Goal: Answer question/provide support: Share knowledge or assist other users

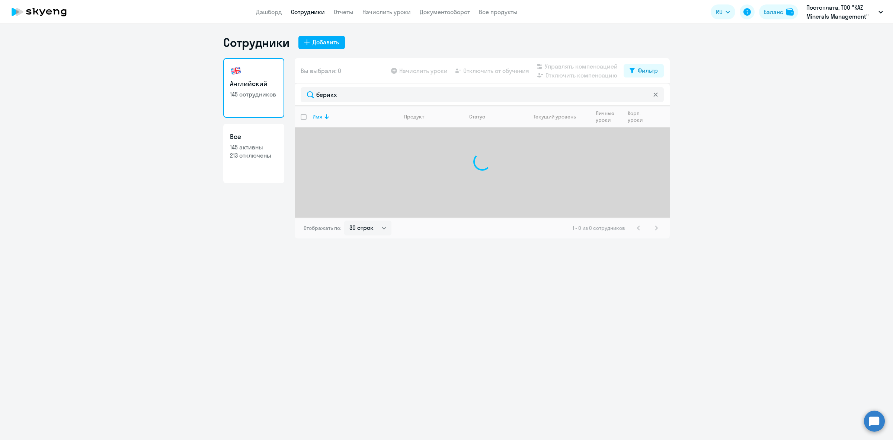
select select "30"
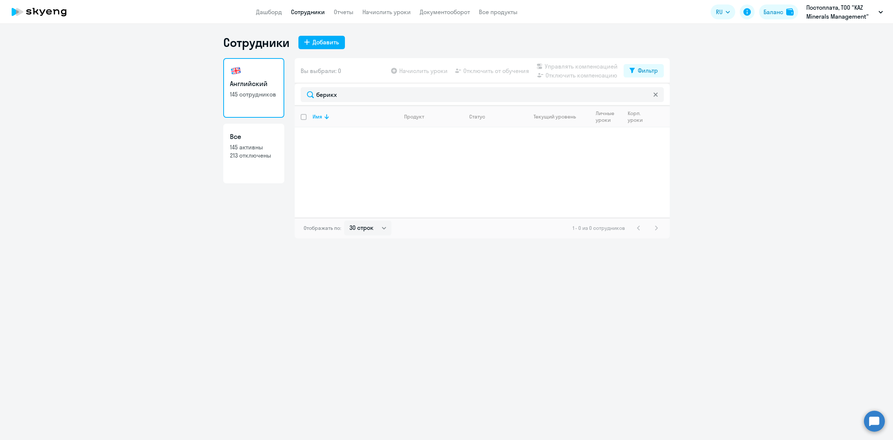
drag, startPoint x: 367, startPoint y: 90, endPoint x: 261, endPoint y: 94, distance: 106.9
click at [261, 94] on div "Английский 145 сотрудников Все 145 активны 213 отключены Вы выбрали: 0 Начислит…" at bounding box center [446, 148] width 447 height 180
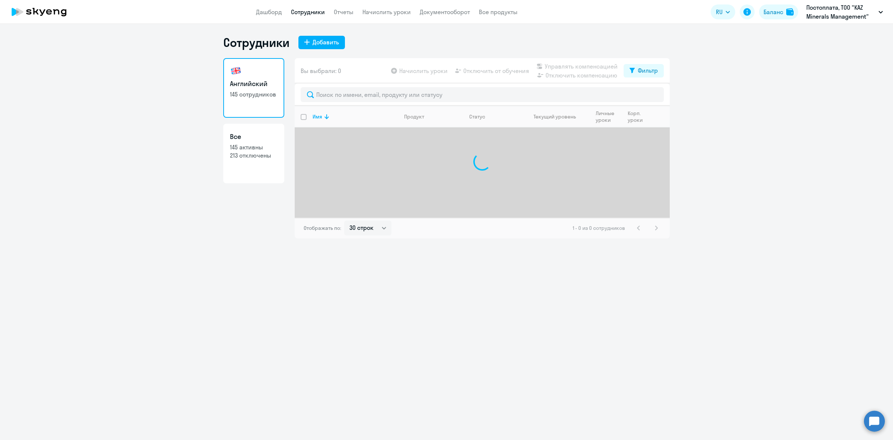
click at [501, 75] on app-table-action-button "Отключить от обучения" at bounding box center [492, 70] width 76 height 9
click at [650, 69] on div "Фильтр" at bounding box center [648, 70] width 20 height 9
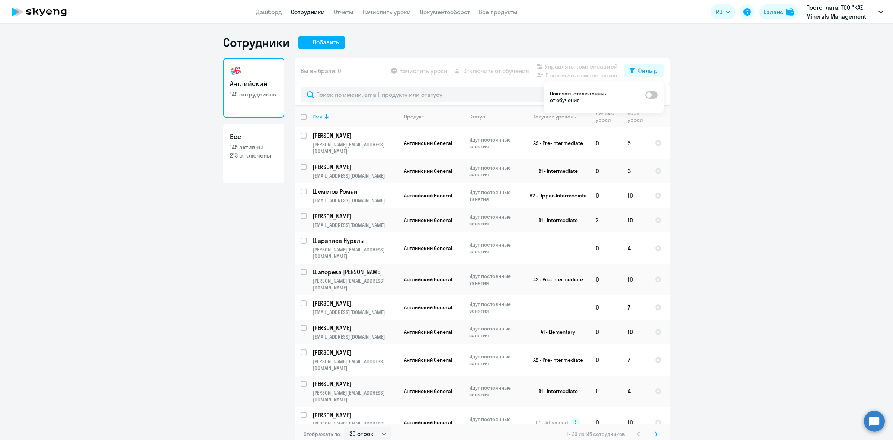
click at [657, 94] on span at bounding box center [651, 94] width 13 height 7
click at [645, 94] on input "checkbox" at bounding box center [645, 94] width 0 height 0
checkbox input "true"
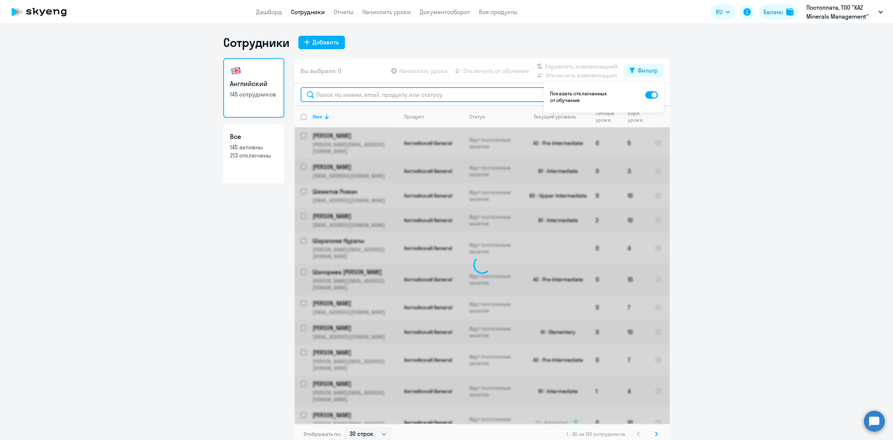
drag, startPoint x: 514, startPoint y: 90, endPoint x: 488, endPoint y: 91, distance: 26.1
click at [513, 90] on input "text" at bounding box center [482, 94] width 363 height 15
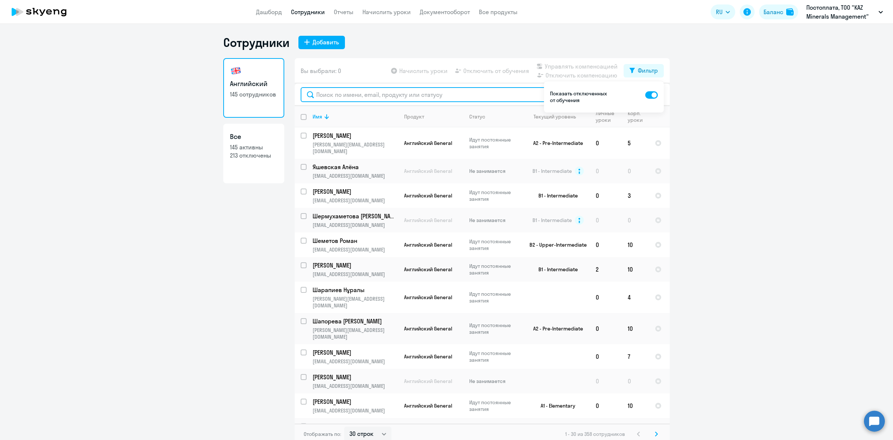
click at [487, 91] on input "text" at bounding box center [482, 94] width 363 height 15
paste input "берикх"
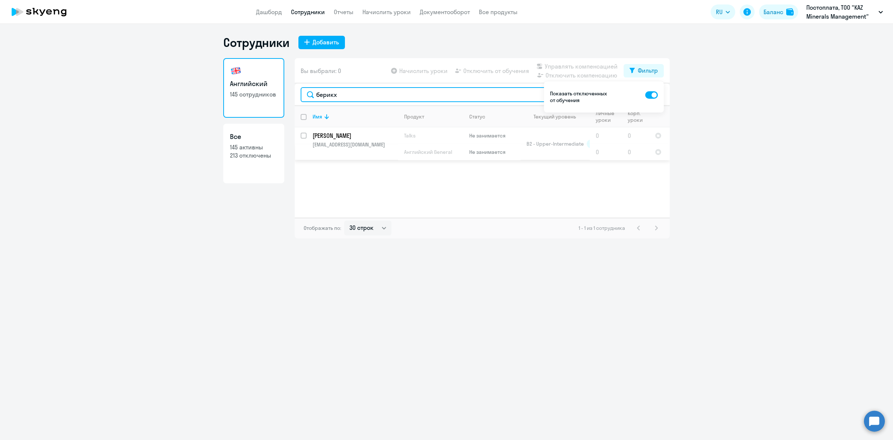
type input "берикх"
click at [301, 134] on input "select row 13573420" at bounding box center [308, 140] width 15 height 15
checkbox input "true"
click at [410, 75] on span "Начислить уроки" at bounding box center [423, 70] width 48 height 9
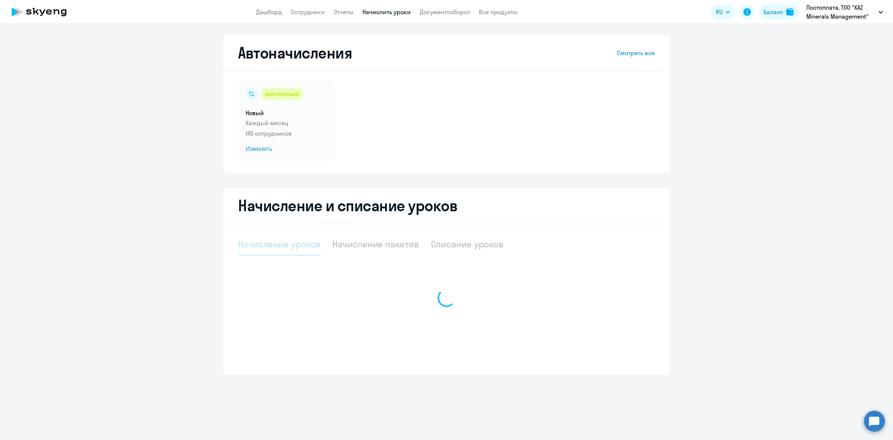
select select "10"
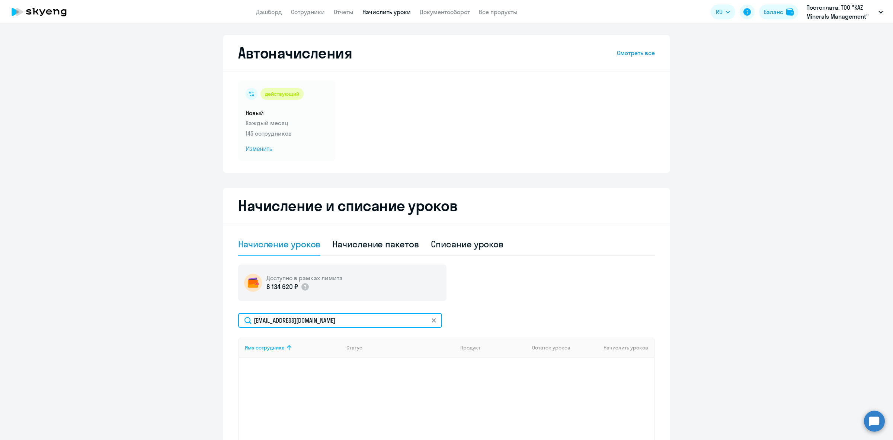
click at [354, 313] on input "[EMAIL_ADDRESS][DOMAIN_NAME]" at bounding box center [340, 320] width 204 height 15
drag, startPoint x: 354, startPoint y: 321, endPoint x: 218, endPoint y: 321, distance: 135.9
click at [218, 321] on ng-component "Автоначисления Смотреть все действующий Новый Каждый месяц 145 сотрудников Изме…" at bounding box center [446, 258] width 893 height 447
paste input "берикх"
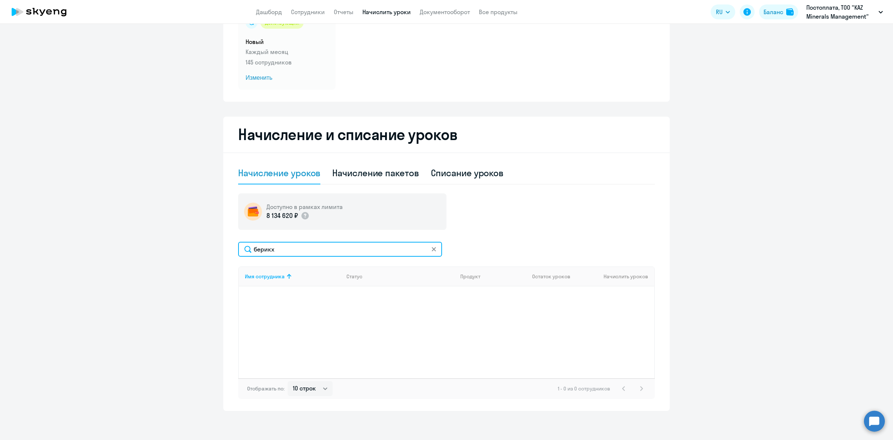
scroll to position [71, 0]
type input "берикх"
click at [875, 424] on circle at bounding box center [874, 420] width 21 height 21
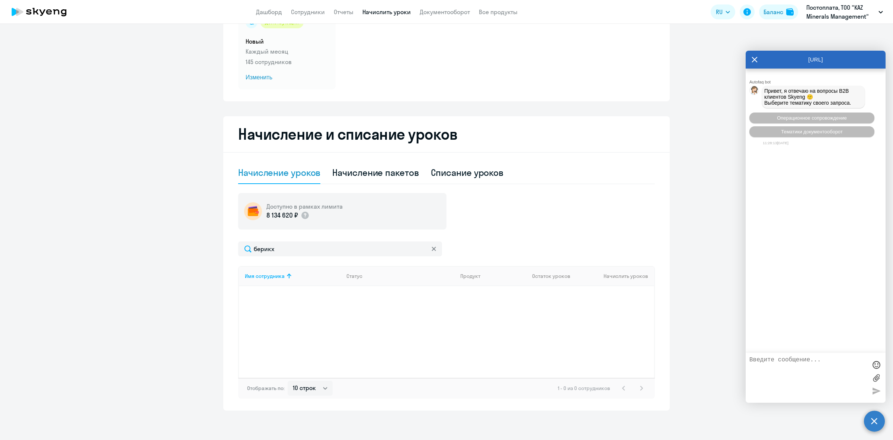
click at [832, 382] on textarea at bounding box center [809, 377] width 118 height 42
click at [825, 114] on button "Операционное сопровождение" at bounding box center [812, 117] width 125 height 11
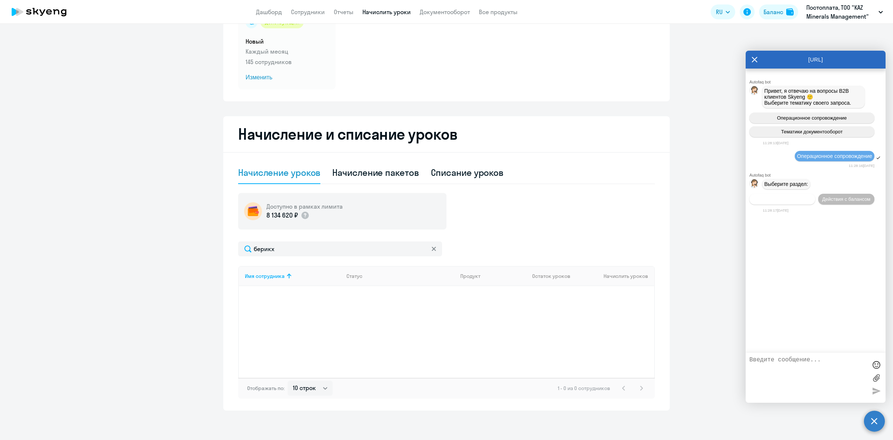
click at [791, 202] on button "Действия по сотрудникам" at bounding box center [783, 199] width 66 height 11
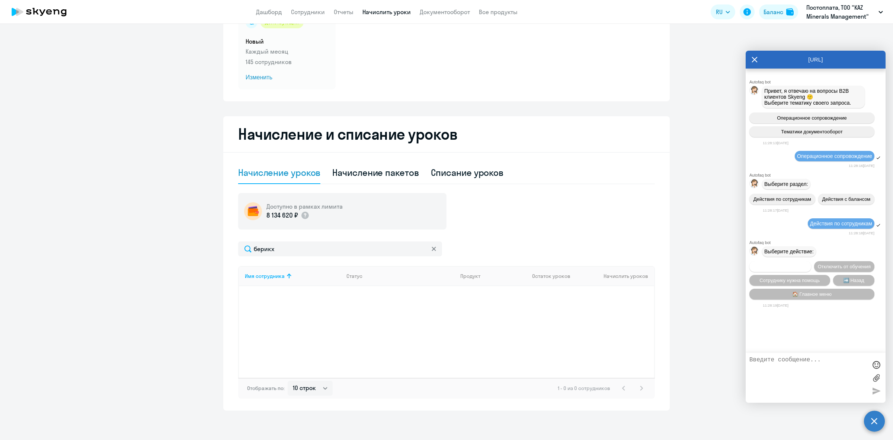
click at [788, 268] on span "Подключить к обучению" at bounding box center [780, 267] width 54 height 6
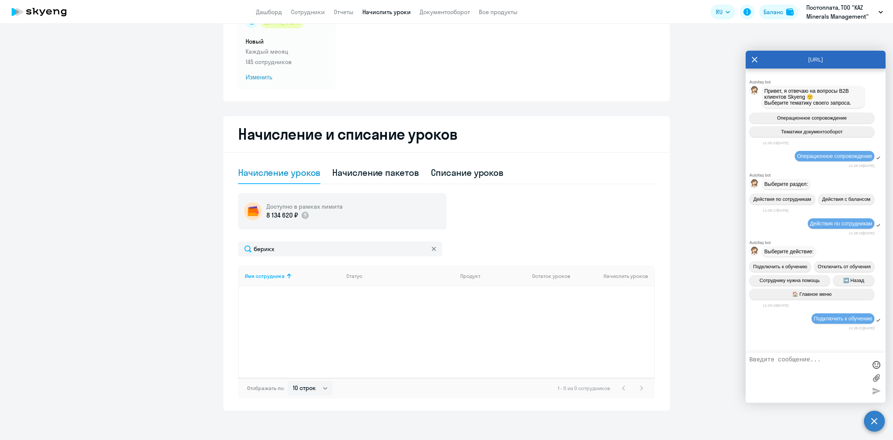
scroll to position [84, 0]
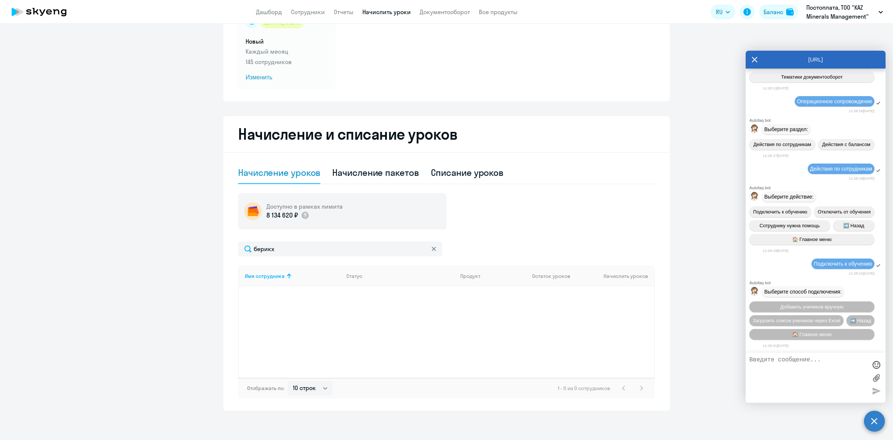
click at [786, 371] on textarea at bounding box center [809, 377] width 118 height 42
click at [811, 302] on button "Добавить учеников вручную" at bounding box center [812, 306] width 125 height 11
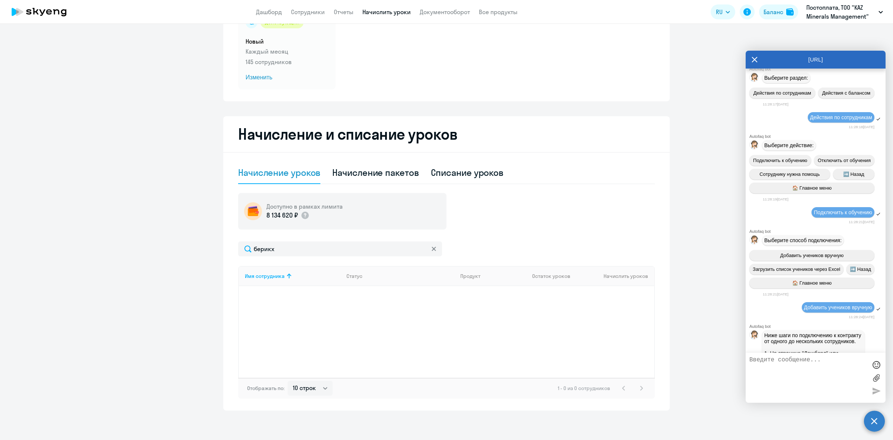
scroll to position [438, 0]
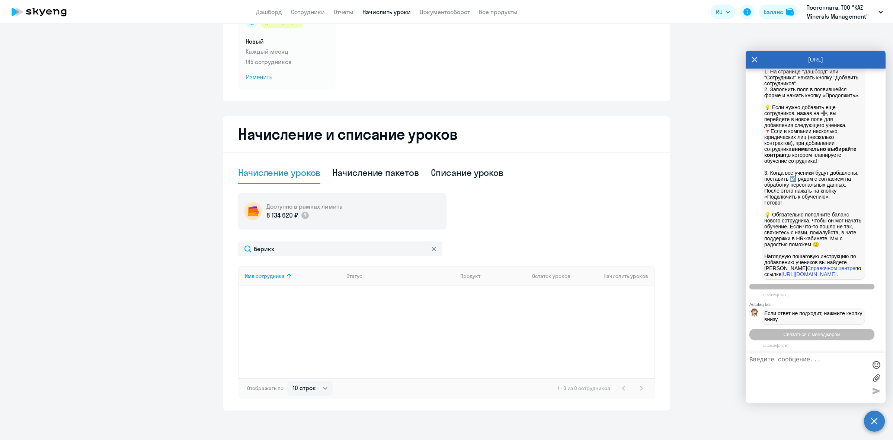
click at [799, 366] on textarea at bounding box center [809, 377] width 118 height 42
click at [800, 330] on button "Связаться с менеджером" at bounding box center [812, 334] width 125 height 11
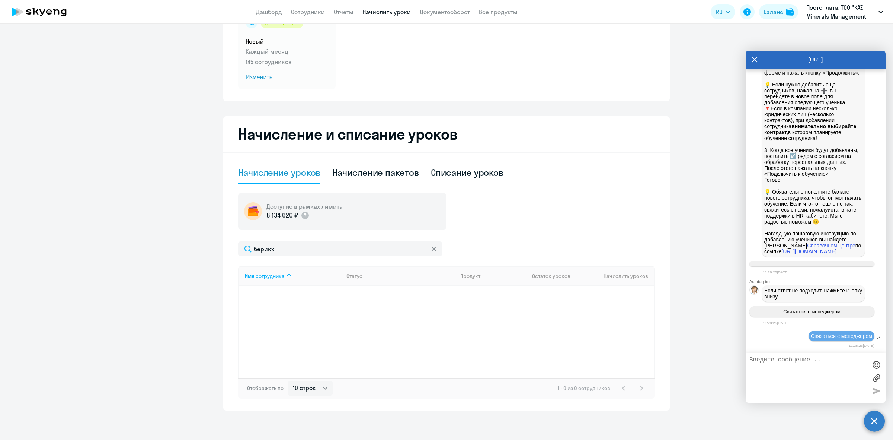
scroll to position [460, 0]
click at [804, 366] on textarea at bounding box center [809, 377] width 118 height 42
type textarea "[PERSON_NAME] подлкючить работника - [PERSON_NAME] и начилисть ему 5 уроков"
click at [877, 389] on div at bounding box center [876, 390] width 11 height 11
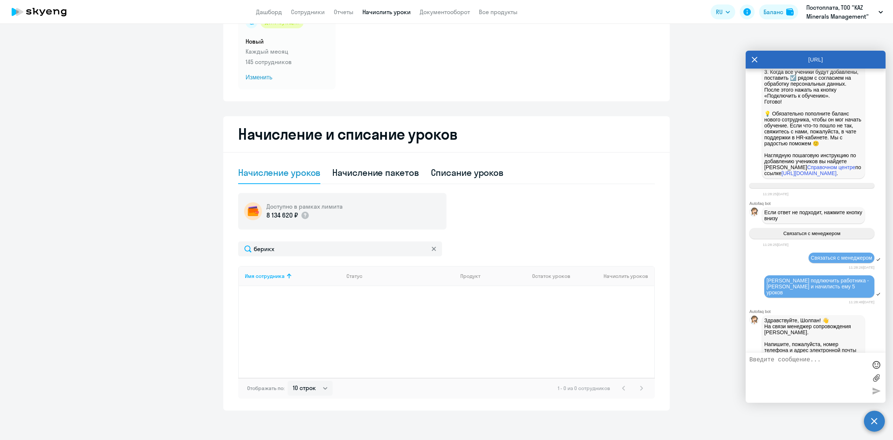
scroll to position [640, 0]
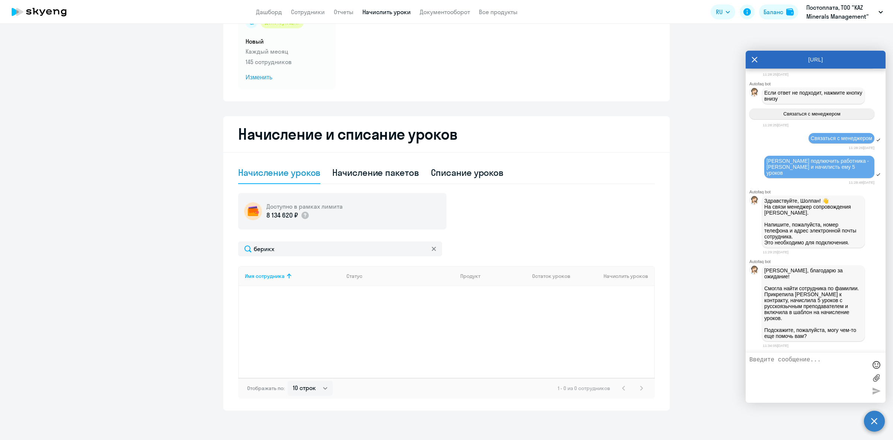
click at [804, 239] on p "На связи менеджер сопровождения [PERSON_NAME]. Напишите, пожалуйста, номер теле…" at bounding box center [814, 225] width 98 height 42
click at [816, 362] on textarea at bounding box center [809, 377] width 118 height 42
type textarea "j"
type textarea "он был ранее подключен к системе"
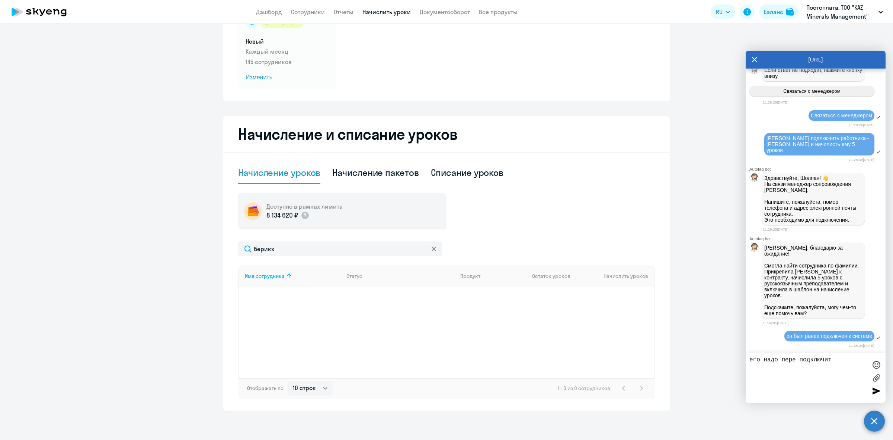
type textarea "его надо пере подключить"
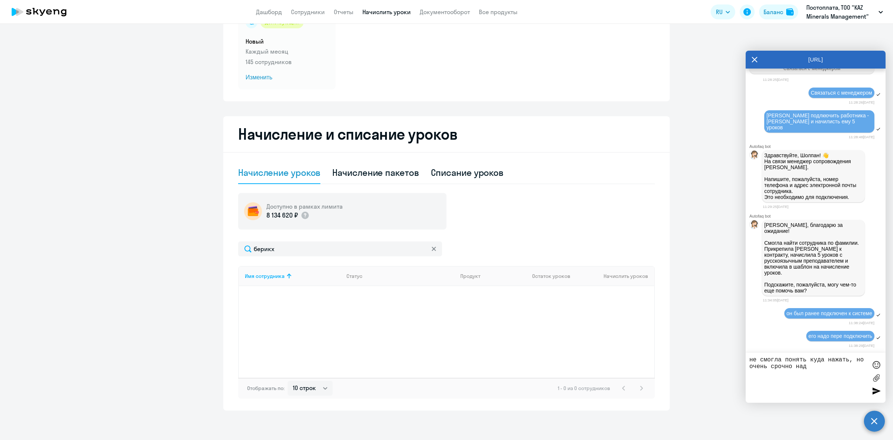
type textarea "не смогла понять куда нажать, но очень срочно надо"
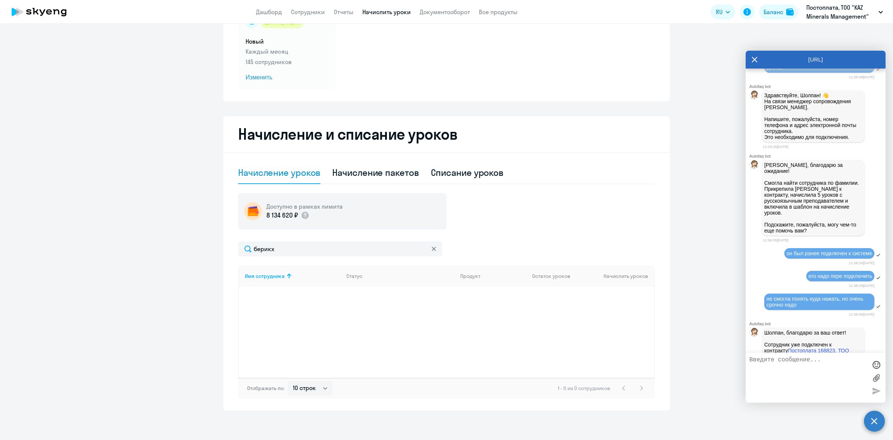
scroll to position [780, 0]
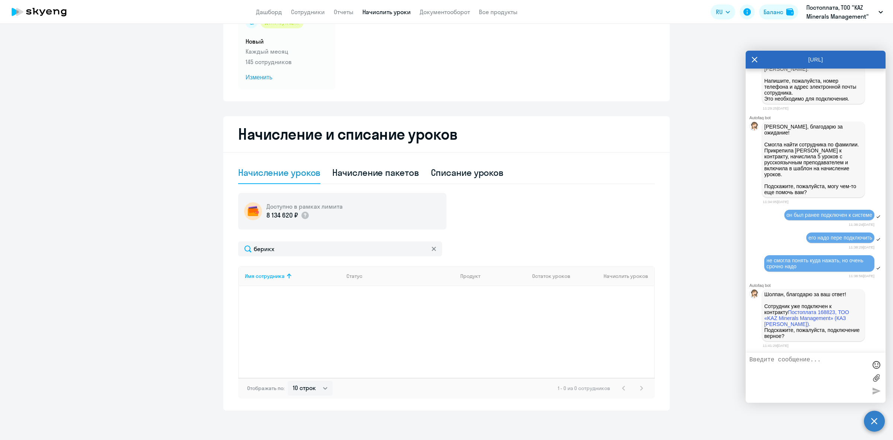
click at [792, 362] on textarea at bounding box center [809, 377] width 118 height 42
type textarea "l"
type textarea "д"
type textarea "ч"
type textarea "я"
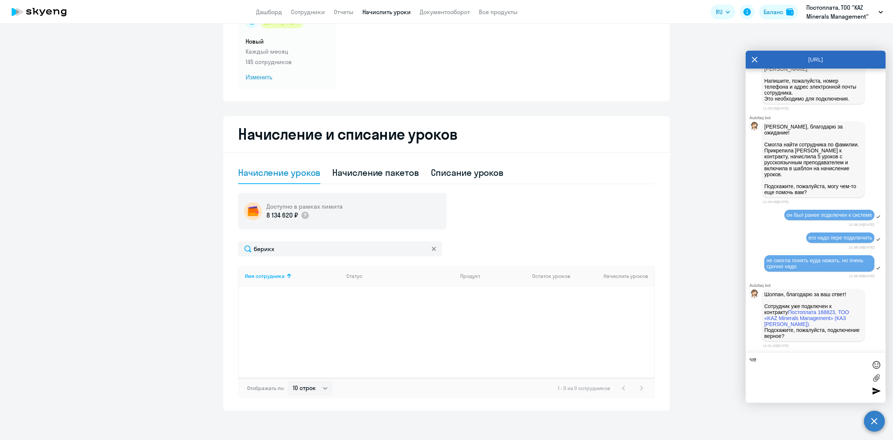
type textarea "ч"
type textarea "как и все работники наши да?"
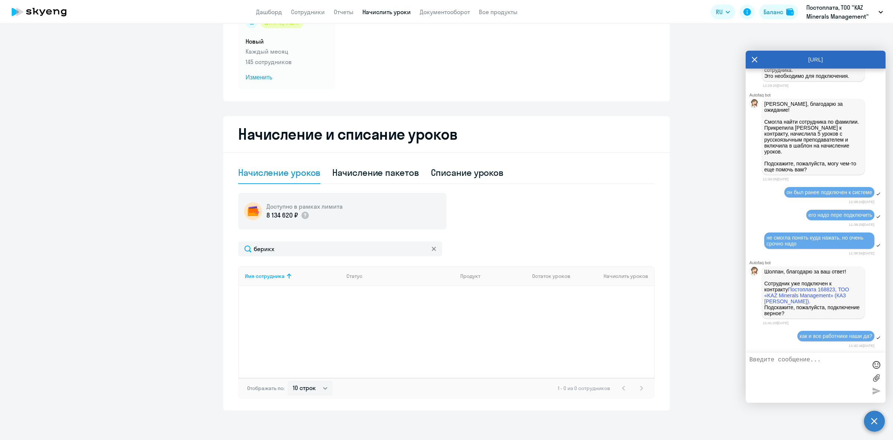
scroll to position [803, 0]
click at [799, 356] on textarea at bounding box center [809, 377] width 118 height 42
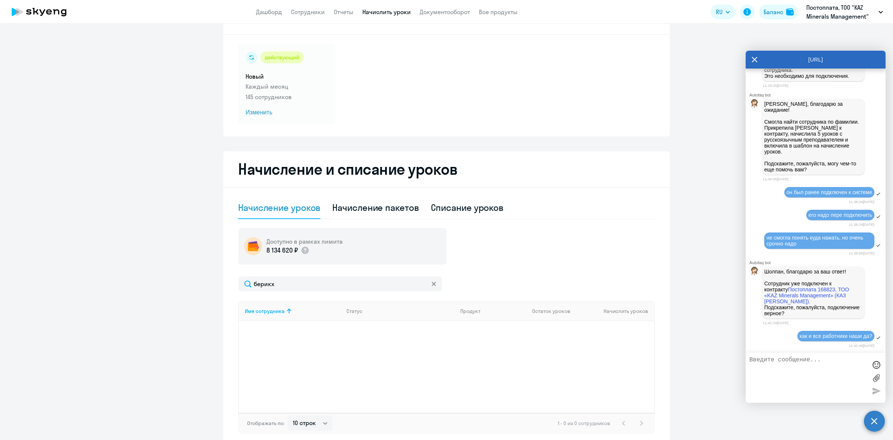
scroll to position [0, 0]
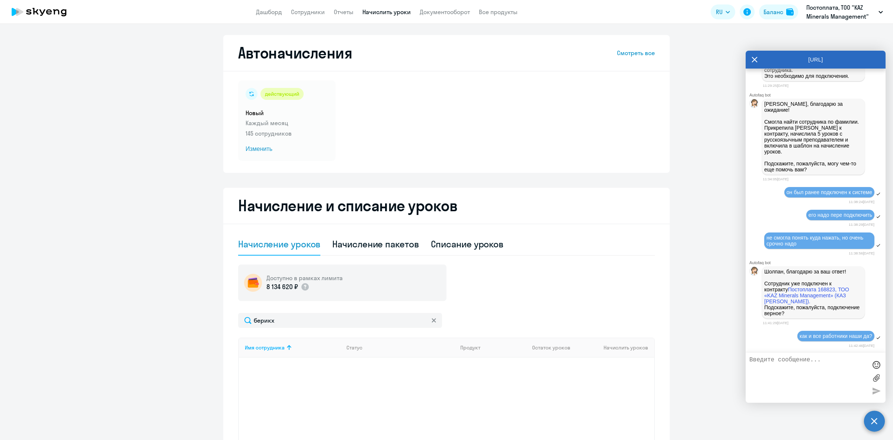
click at [865, 313] on div "Шолпан, благодарю за ваш ответ! Сотрудник уже подключен к контракту Постоплата …" at bounding box center [816, 292] width 140 height 55
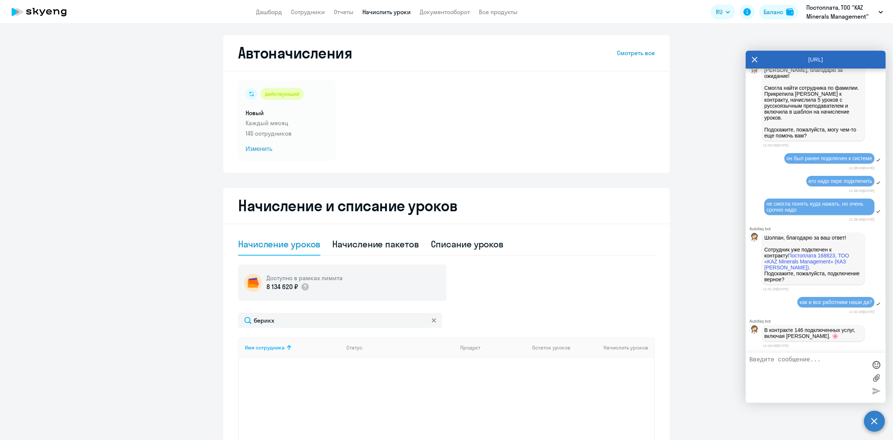
click at [769, 369] on textarea at bounding box center [809, 377] width 118 height 42
type textarea "аа ок"
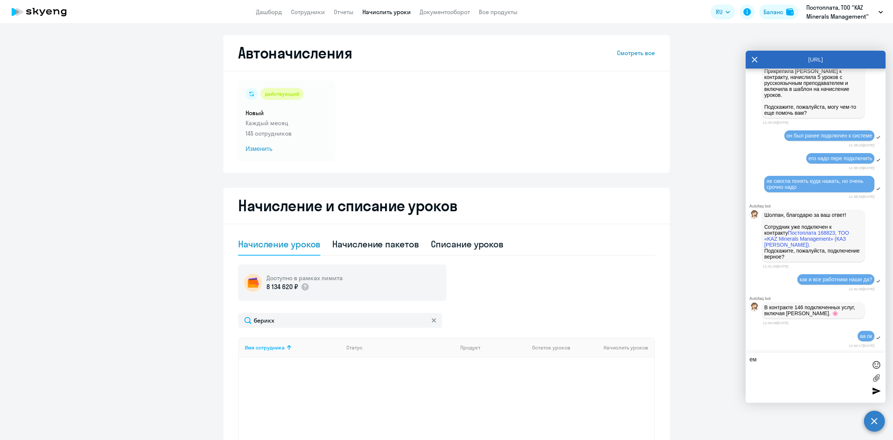
type textarea "е"
click at [793, 367] on textarea at bounding box center [809, 377] width 118 height 42
click at [810, 360] on textarea "вы начислили ему уроков да?" at bounding box center [809, 377] width 118 height 42
type textarea "вы начислили ему 5 уроков да?"
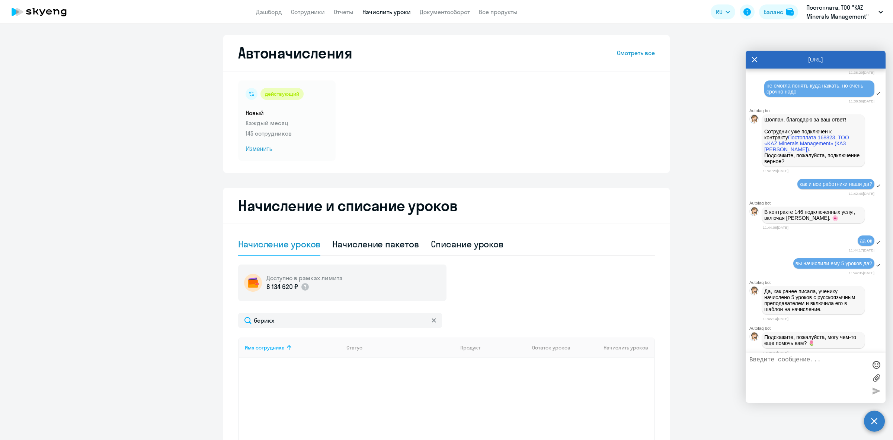
scroll to position [961, 0]
